Goal: Obtain resource: Download file/media

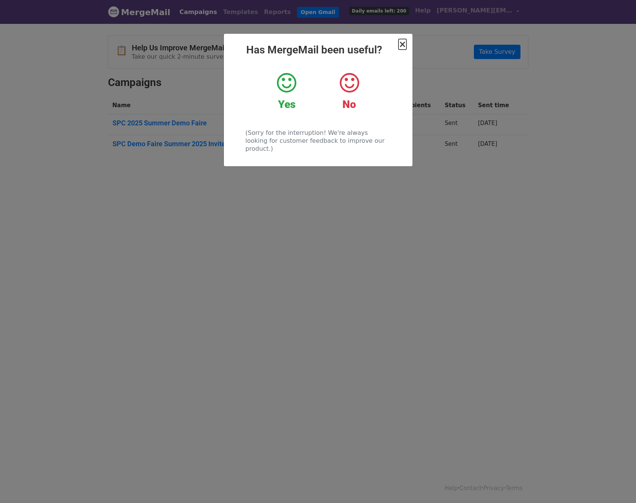
click at [402, 44] on span "×" at bounding box center [403, 44] width 8 height 11
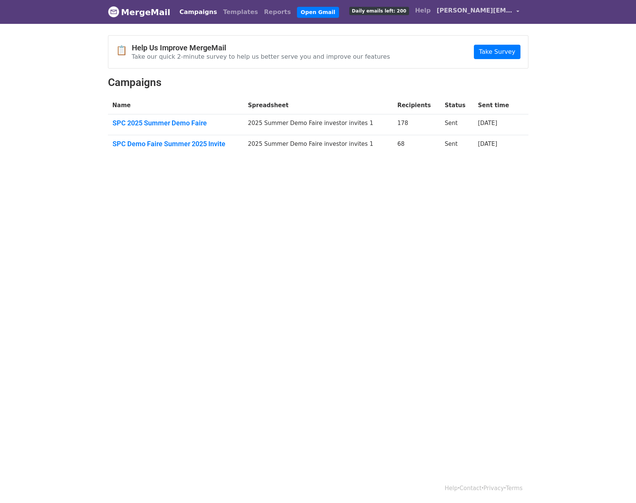
click at [489, 14] on span "[PERSON_NAME][EMAIL_ADDRESS][DOMAIN_NAME]" at bounding box center [475, 10] width 76 height 9
click at [476, 32] on link "Account" at bounding box center [482, 31] width 80 height 12
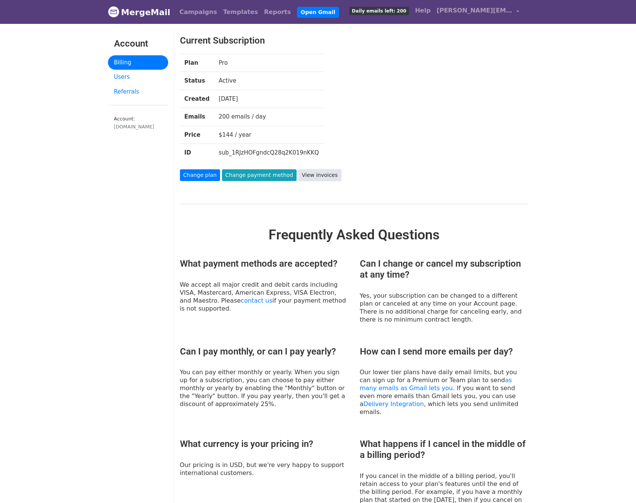
click at [326, 177] on link "View invoices" at bounding box center [320, 175] width 43 height 12
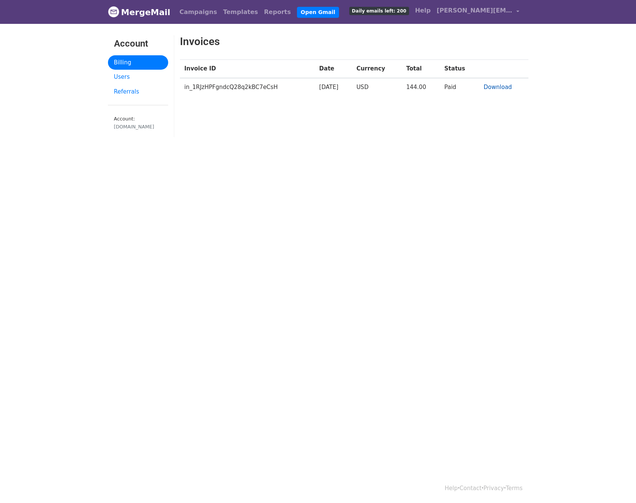
click at [507, 85] on link "Download" at bounding box center [498, 87] width 28 height 7
